Goal: Find specific page/section: Find specific page/section

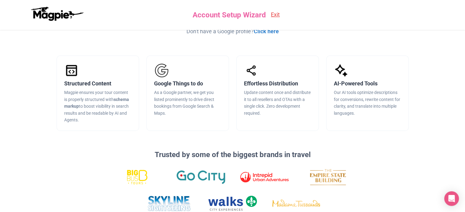
scroll to position [167, 0]
